Goal: Use online tool/utility: Utilize a website feature to perform a specific function

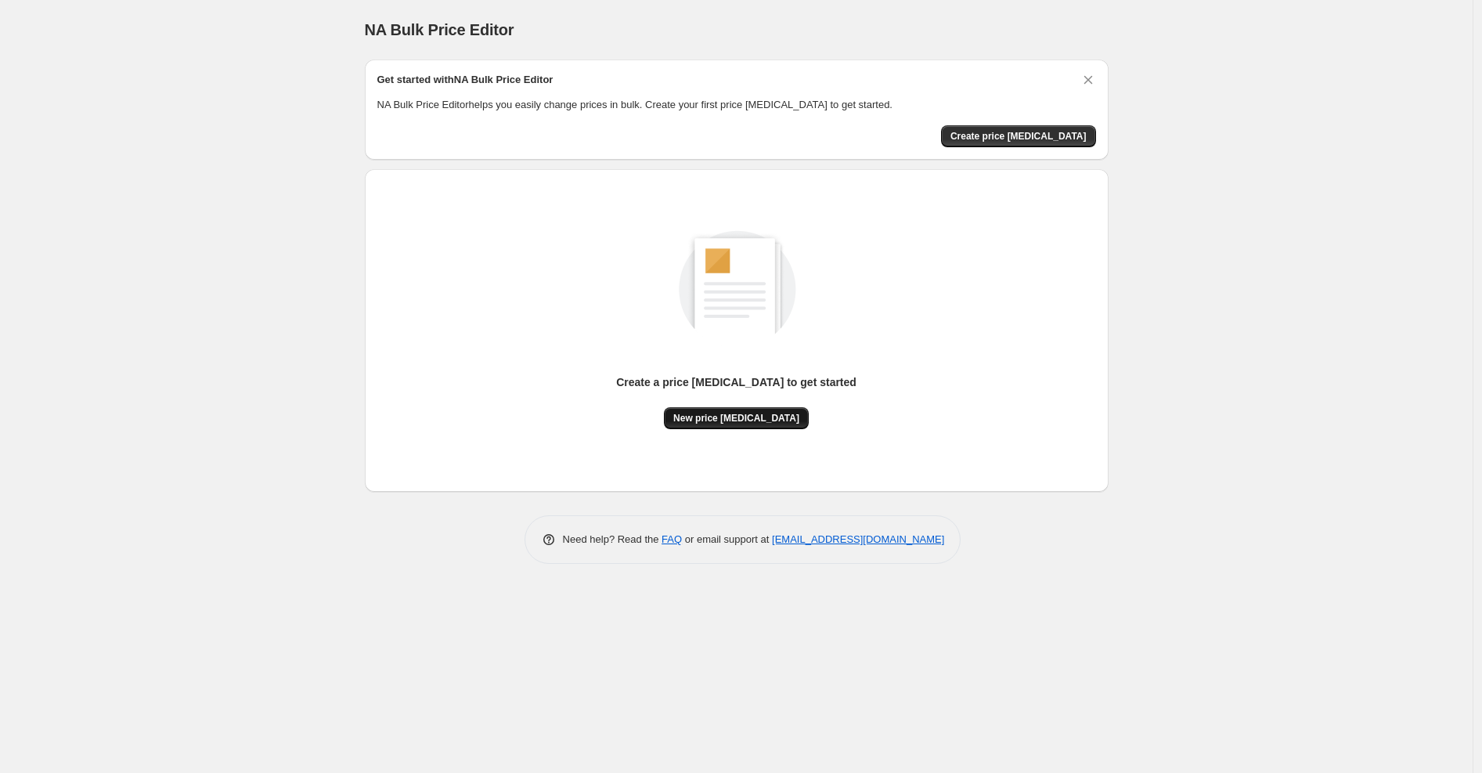
click at [730, 426] on button "New price [MEDICAL_DATA]" at bounding box center [736, 418] width 145 height 22
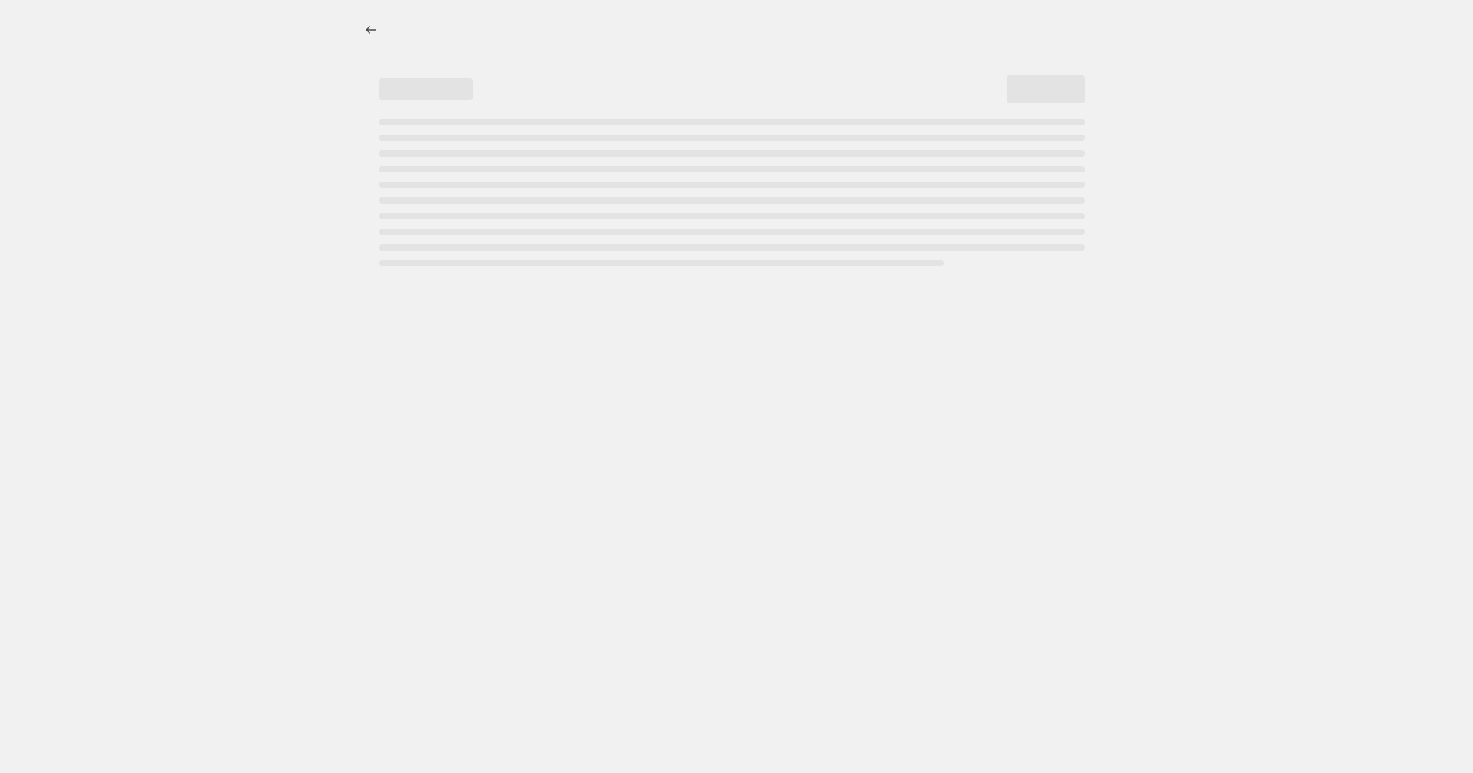
select select "percentage"
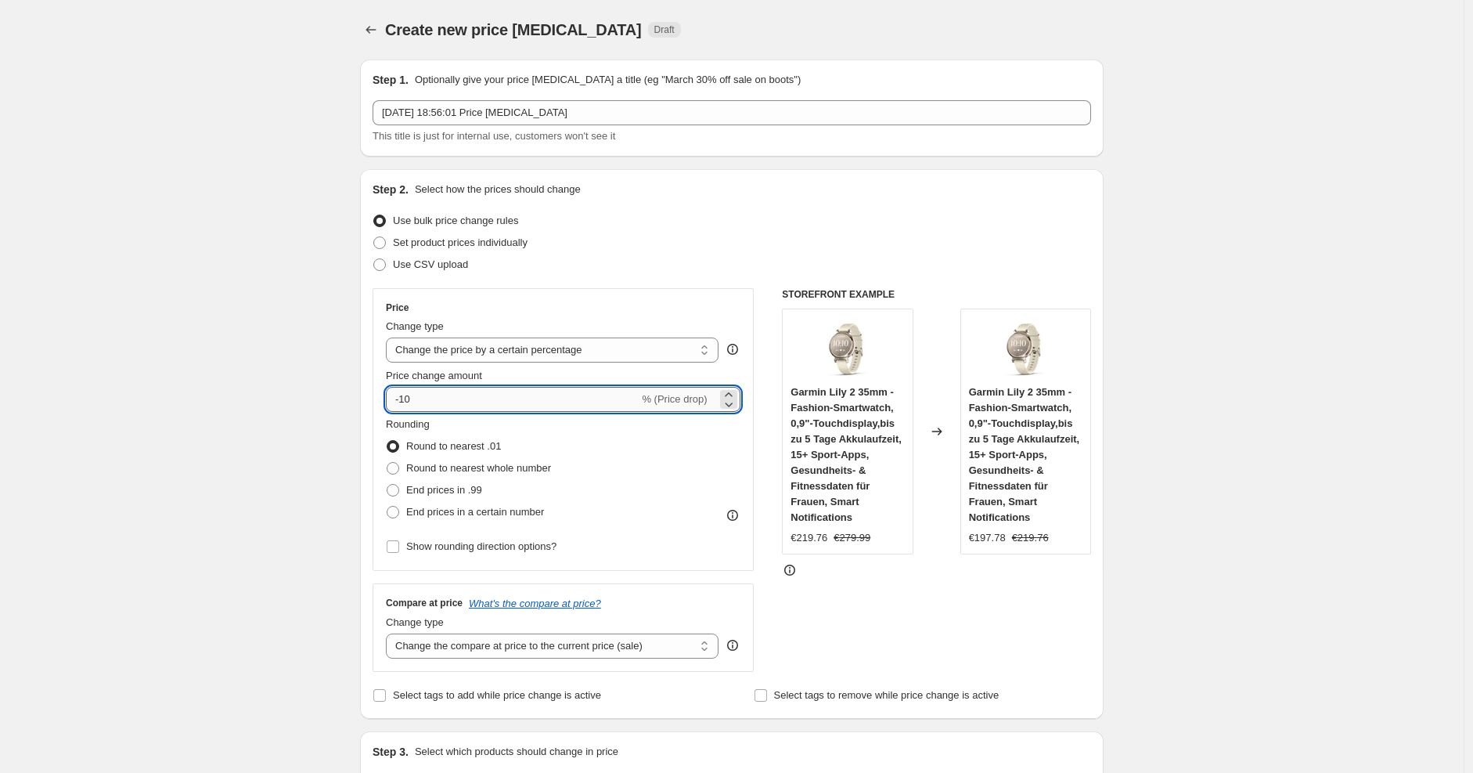
click at [517, 392] on input "-10" at bounding box center [512, 399] width 253 height 25
type input "-1"
type input "-25"
click at [744, 312] on div "Price Change type Change the price to a certain amount Change the price by a ce…" at bounding box center [563, 429] width 381 height 283
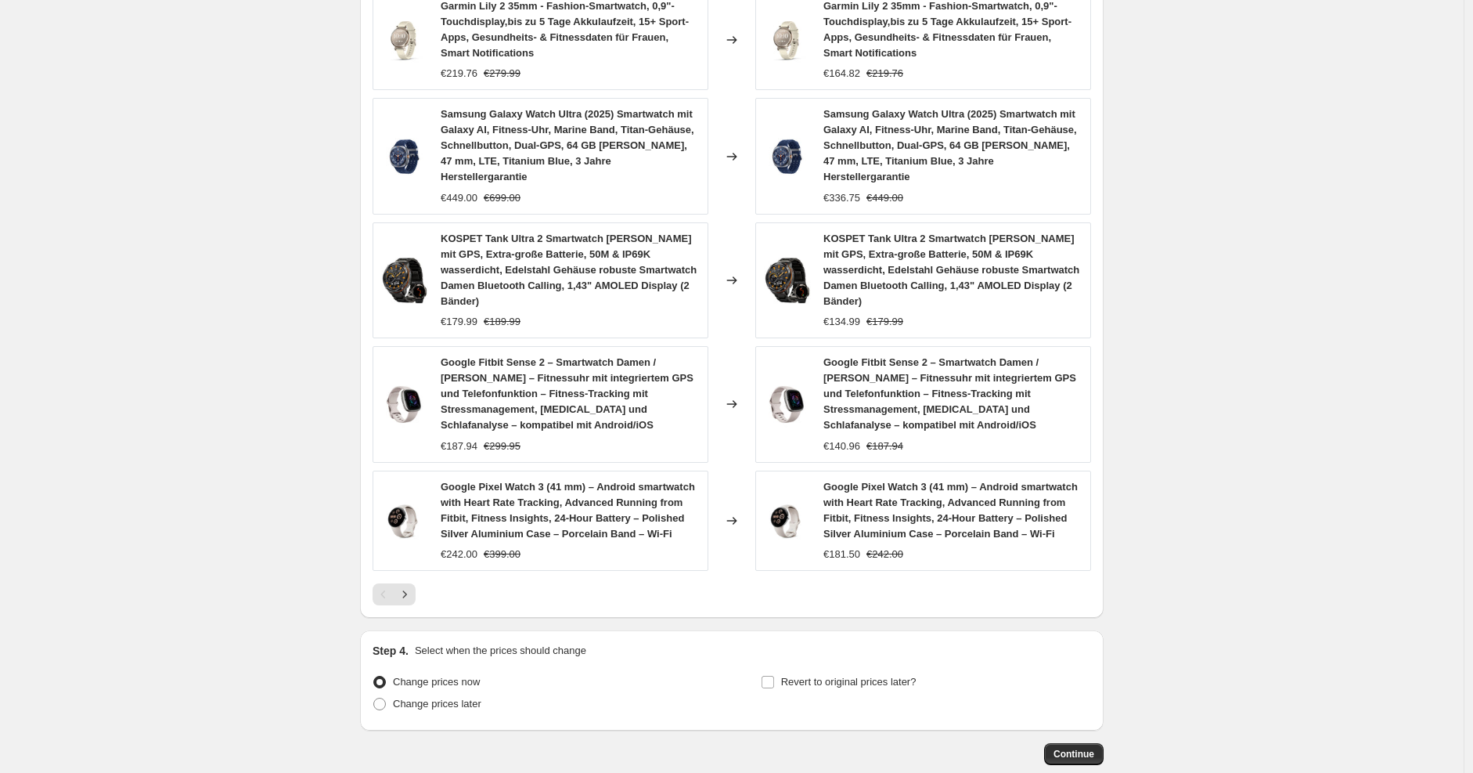
scroll to position [975, 0]
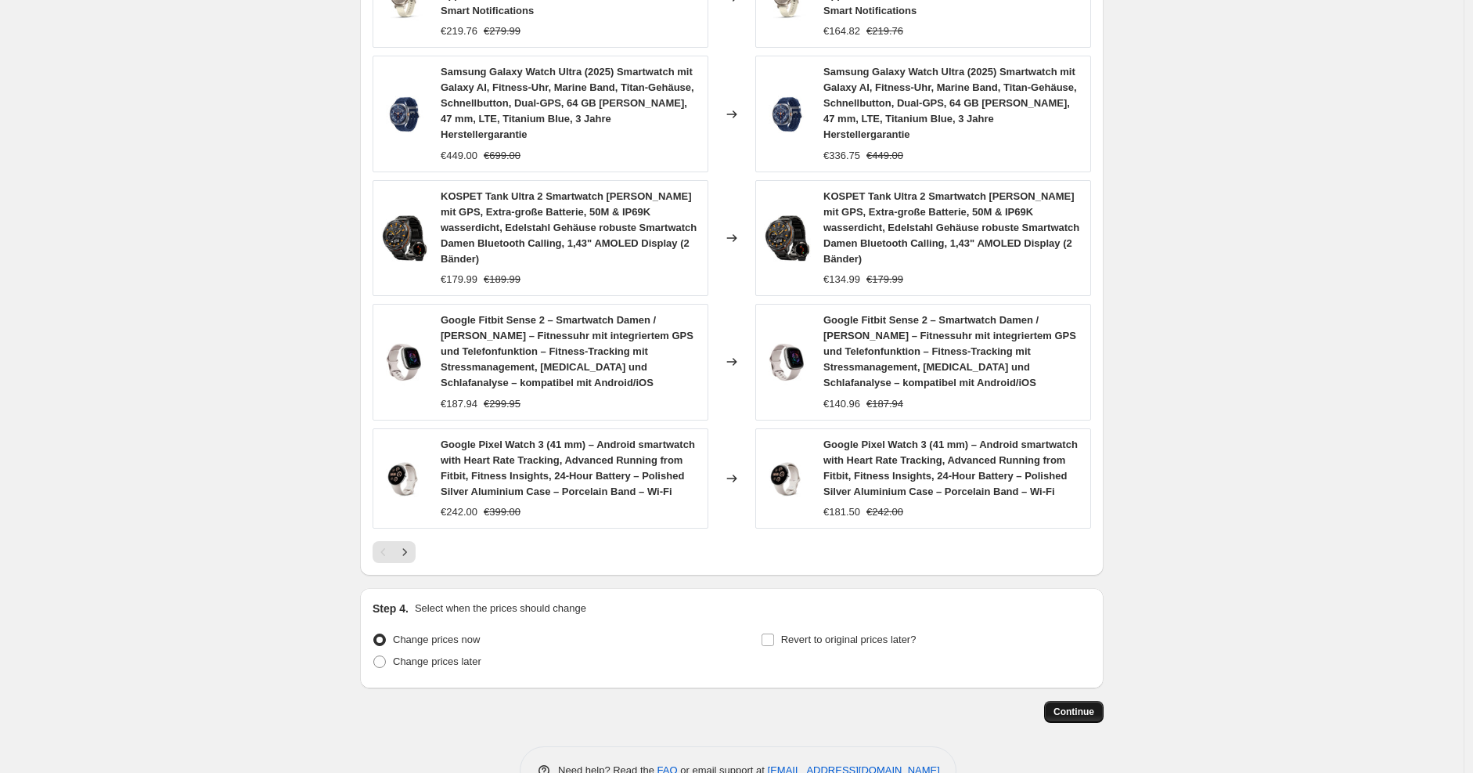
click at [1069, 705] on span "Continue" at bounding box center [1074, 711] width 41 height 13
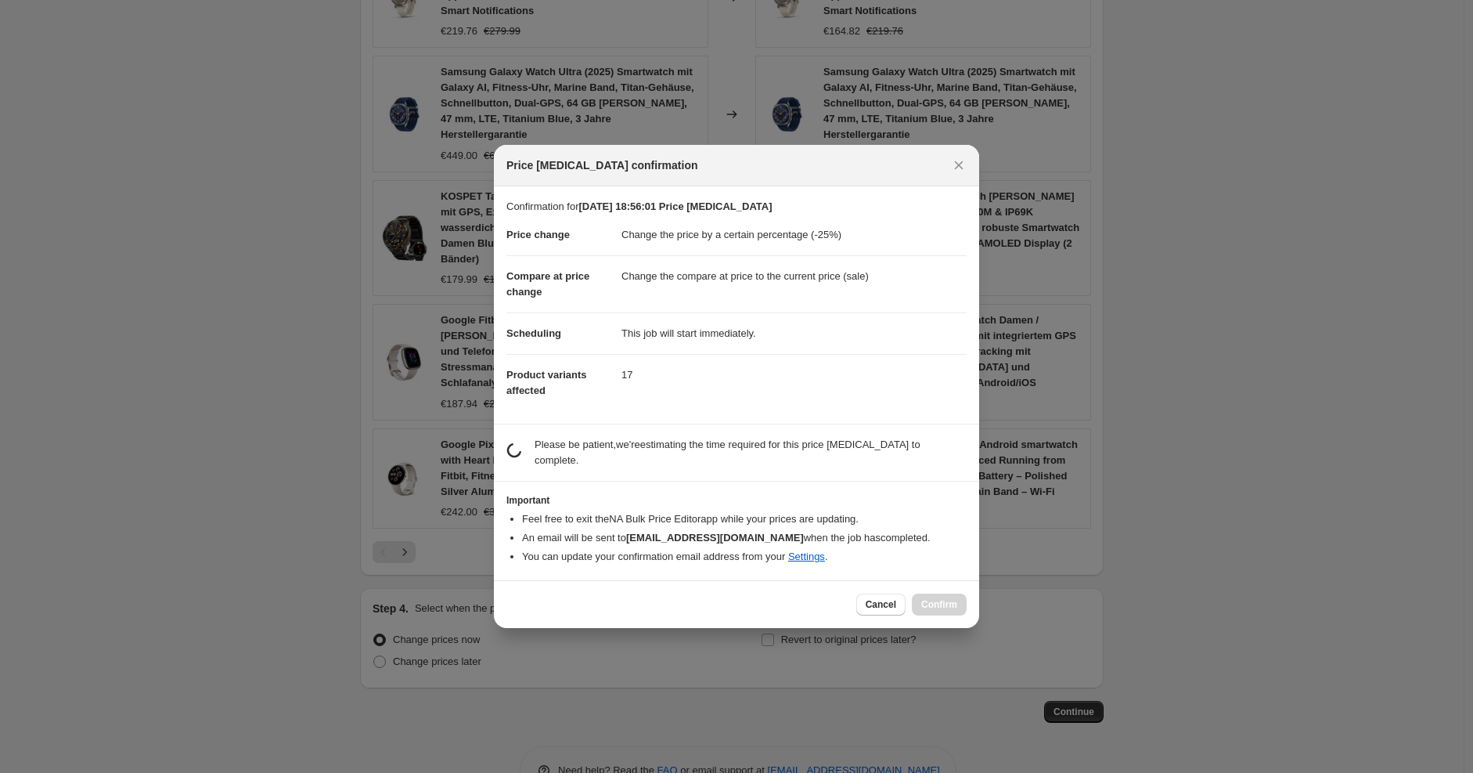
scroll to position [0, 0]
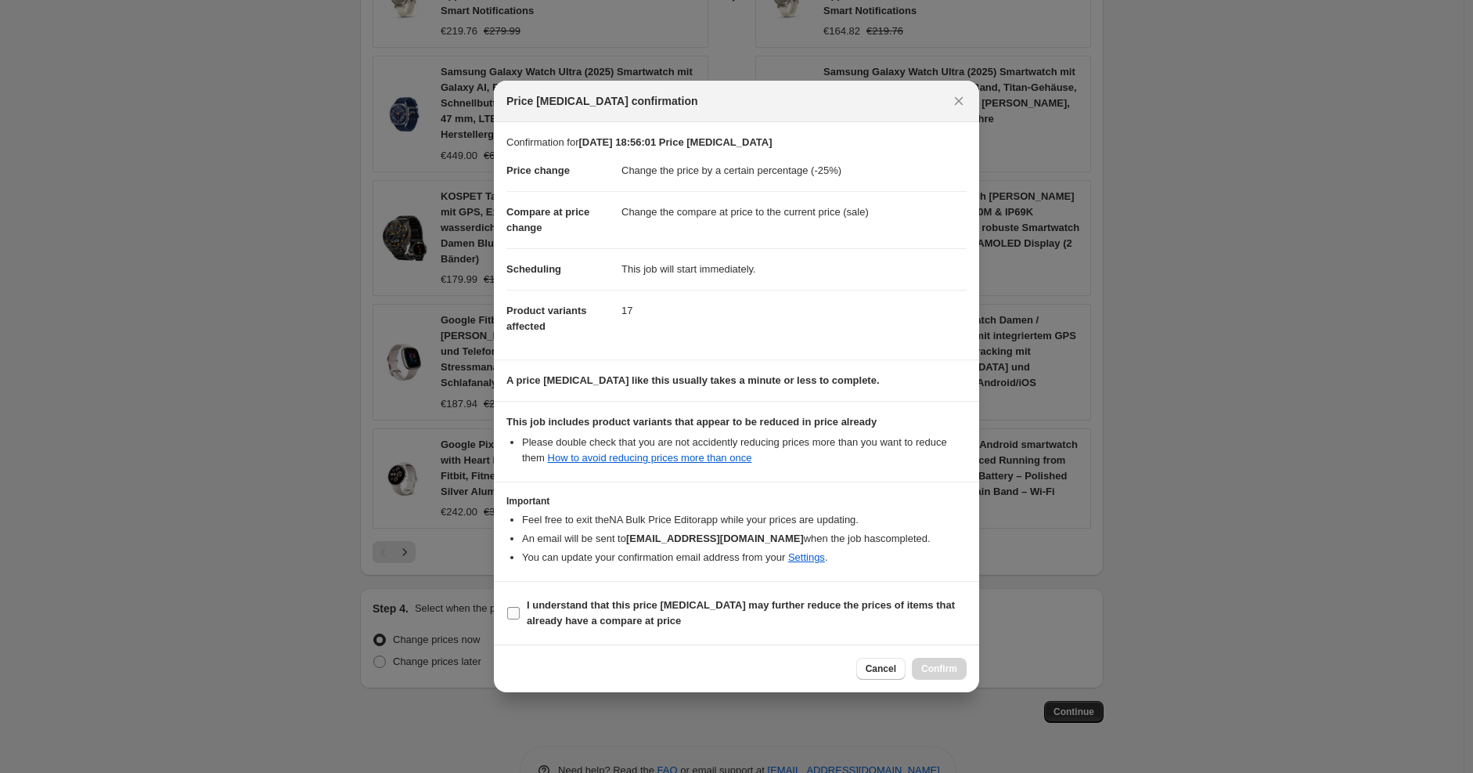
click at [828, 601] on b "I understand that this price change job may further reduce the prices of items …" at bounding box center [741, 612] width 428 height 27
click at [520, 607] on input "I understand that this price change job may further reduce the prices of items …" at bounding box center [513, 613] width 13 height 13
checkbox input "true"
click at [932, 667] on span "Confirm" at bounding box center [939, 668] width 36 height 13
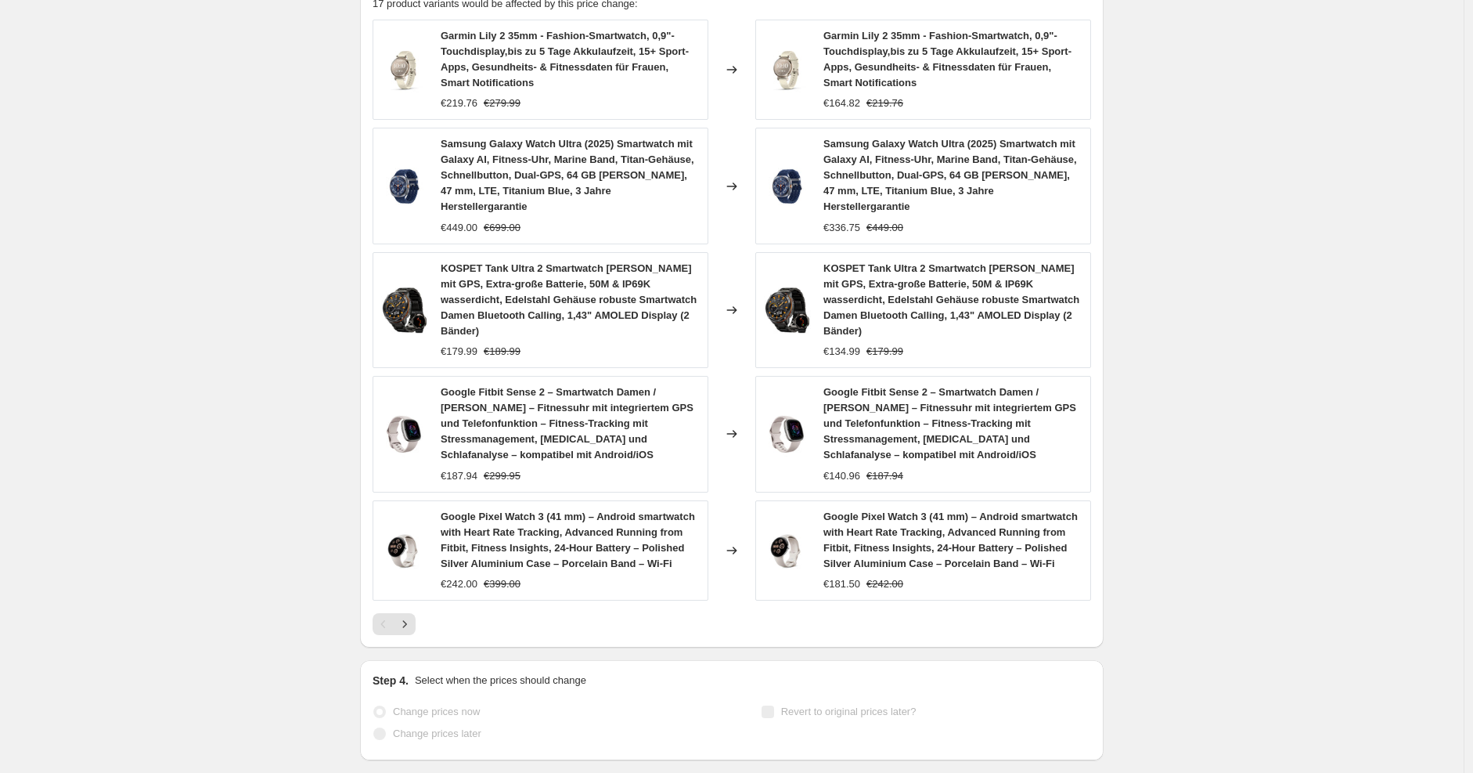
click at [932, 566] on div "Garmin Lily 2 35mm - Fashion-Smartwatch, 0,9"-Touchdisplay,bis zu 5 Tage Akkula…" at bounding box center [732, 327] width 719 height 615
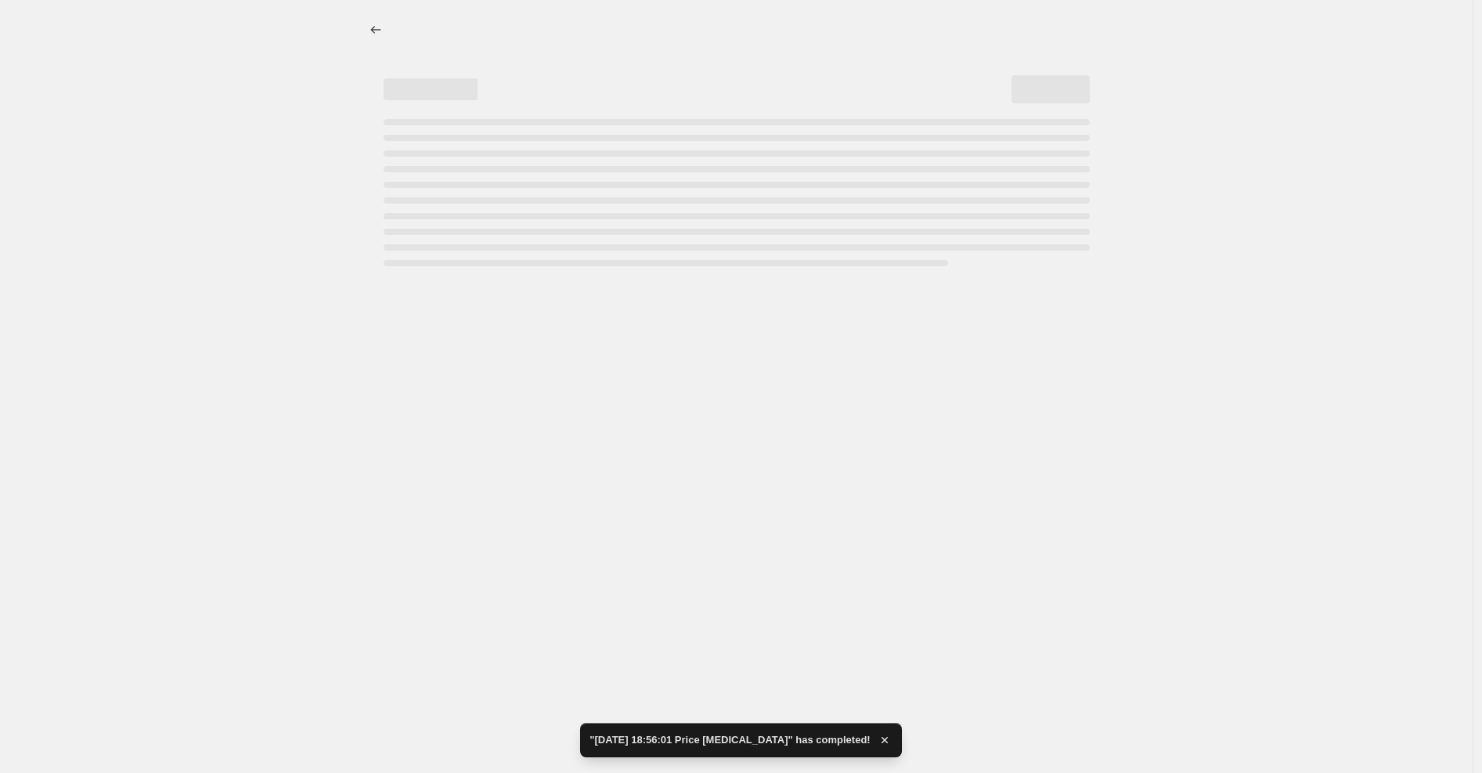
select select "percentage"
